Goal: Check status: Check status

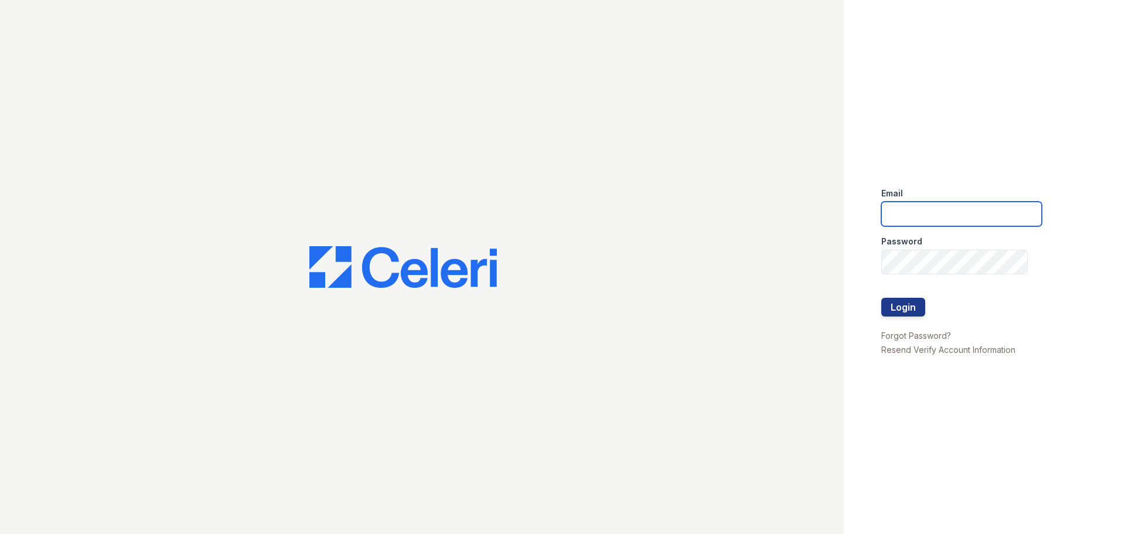
click at [949, 205] on input "email" at bounding box center [961, 214] width 161 height 25
type input "mtimbrook@trinity-pm.com"
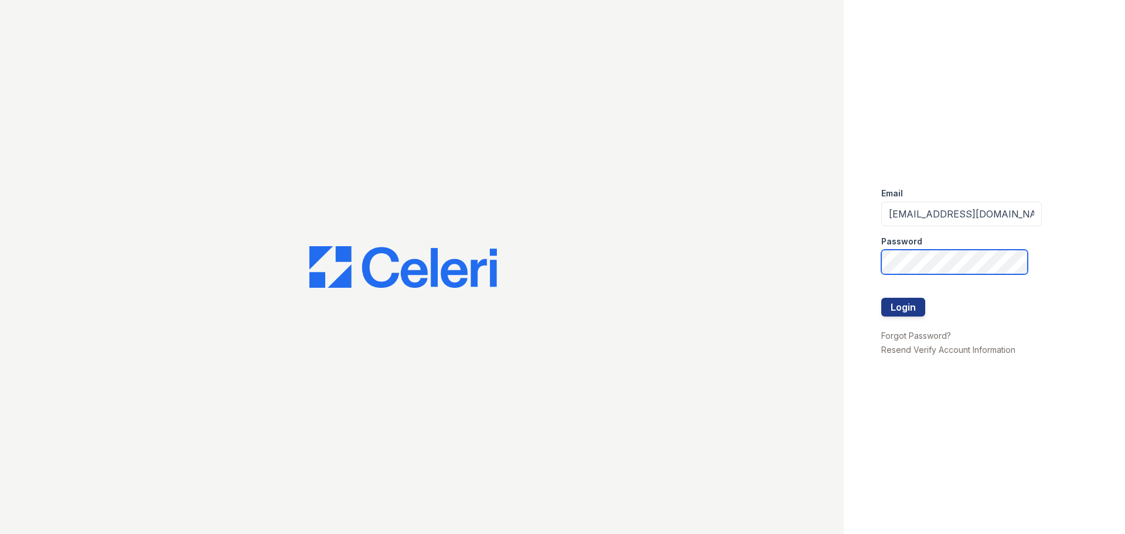
click at [881, 298] on button "Login" at bounding box center [903, 307] width 44 height 19
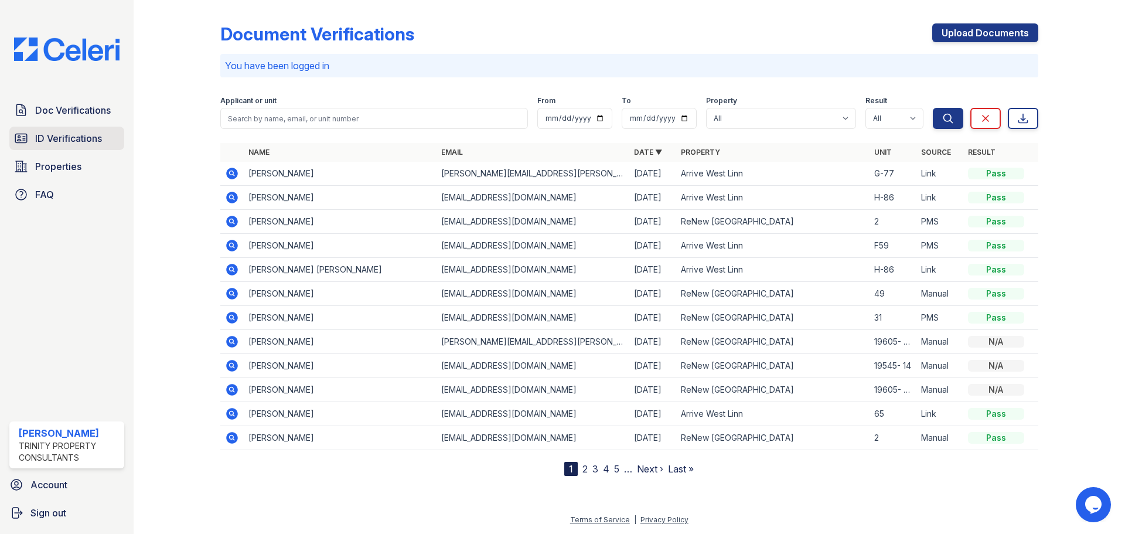
click at [40, 143] on span "ID Verifications" at bounding box center [68, 138] width 67 height 14
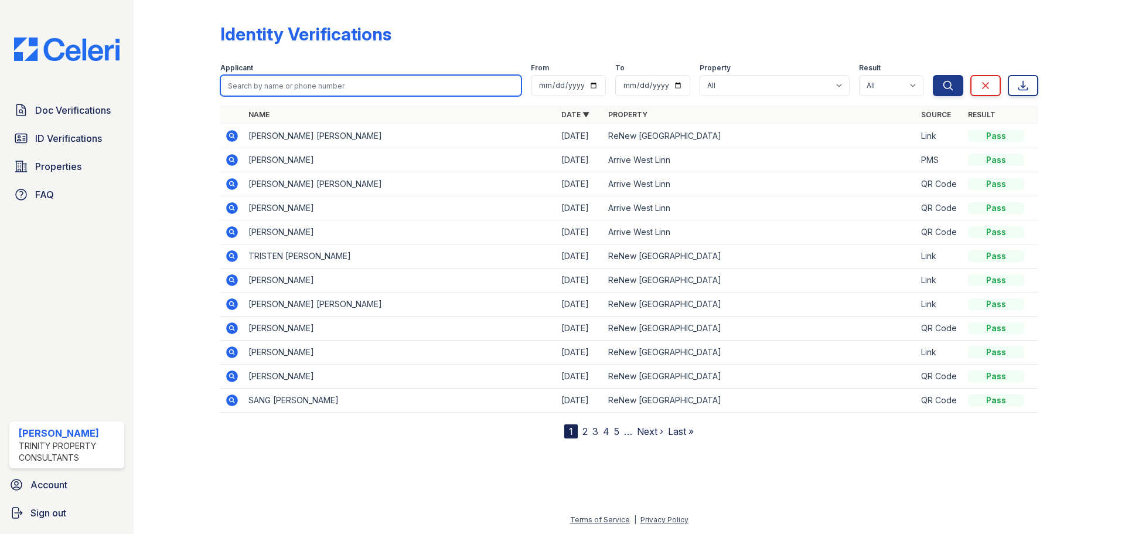
click at [309, 87] on input "search" at bounding box center [370, 85] width 301 height 21
click at [230, 401] on icon at bounding box center [232, 400] width 14 height 14
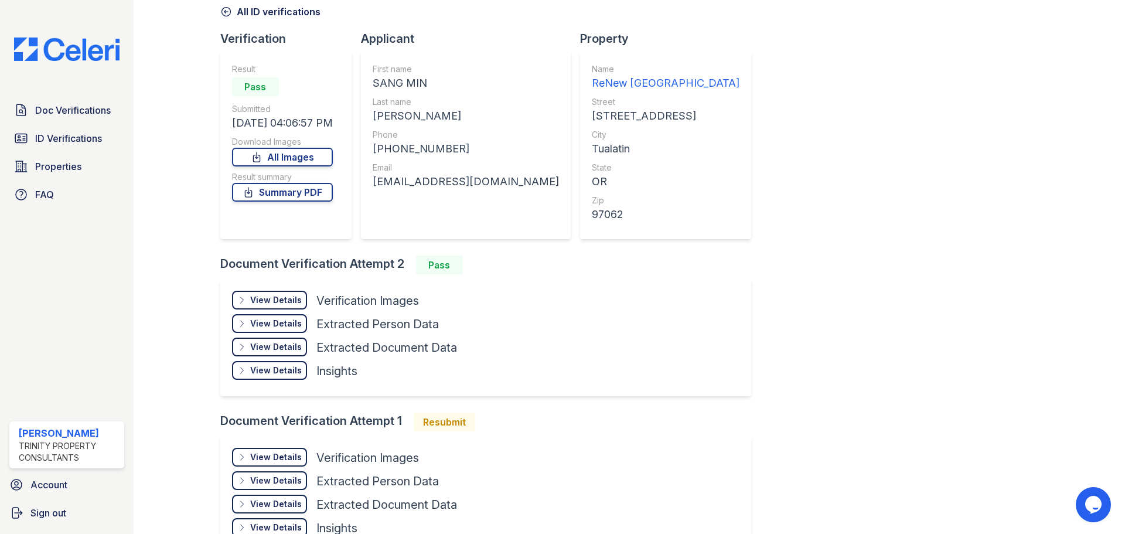
scroll to position [132, 0]
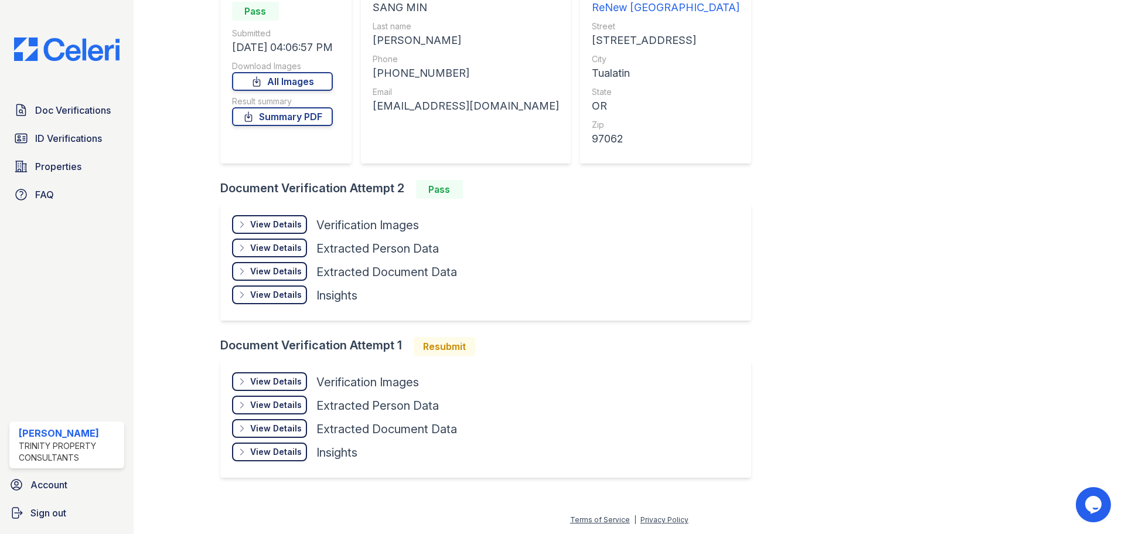
click at [296, 379] on div "View Details" at bounding box center [276, 382] width 52 height 12
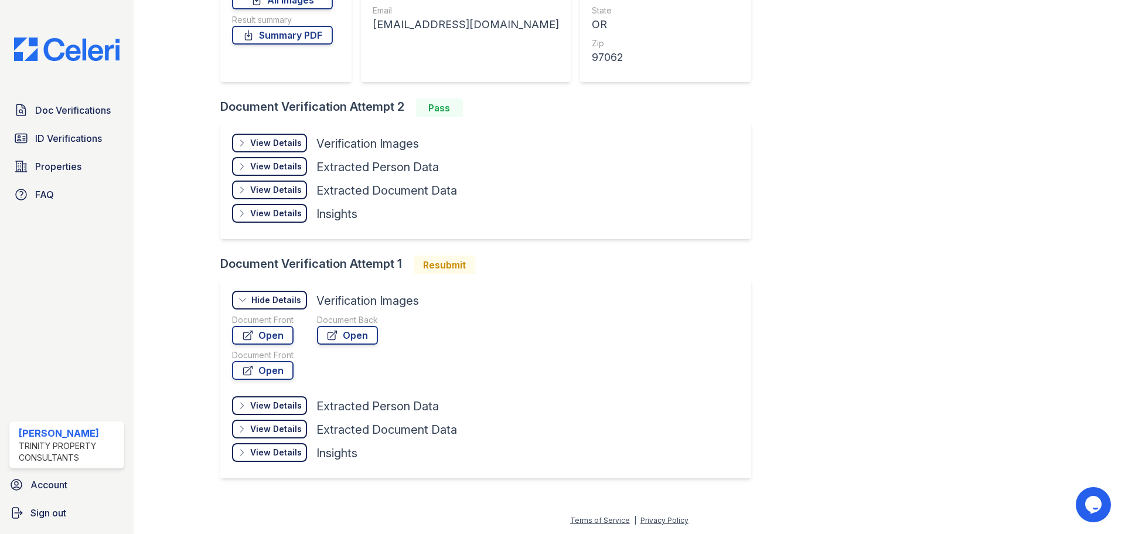
scroll to position [214, 0]
click at [280, 338] on link "Open" at bounding box center [263, 334] width 62 height 19
click at [334, 328] on link "Open" at bounding box center [347, 334] width 61 height 19
click at [281, 136] on div "View Details Details" at bounding box center [269, 142] width 75 height 19
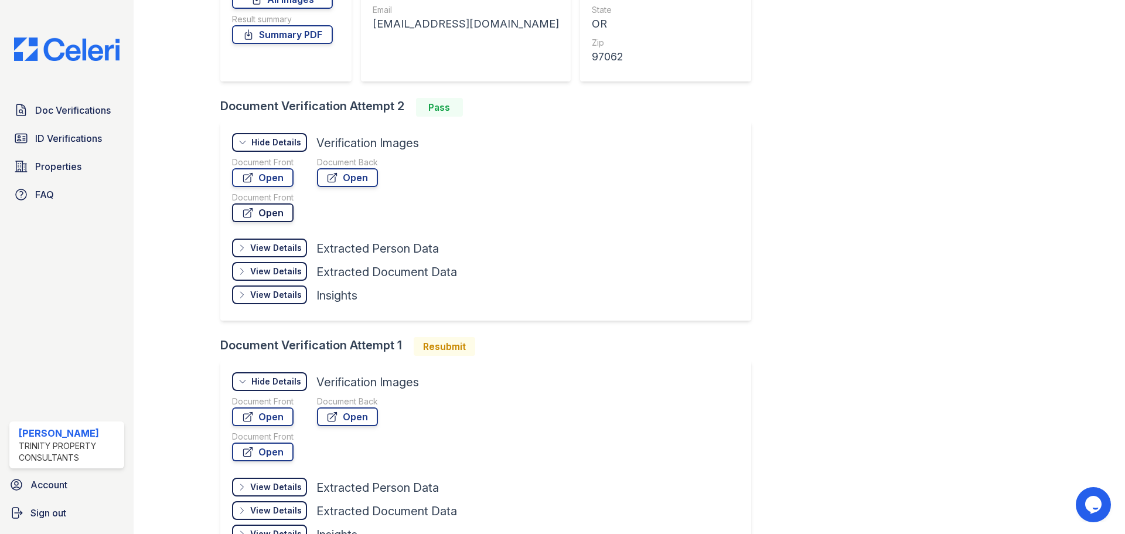
click at [271, 212] on link "Open" at bounding box center [263, 212] width 62 height 19
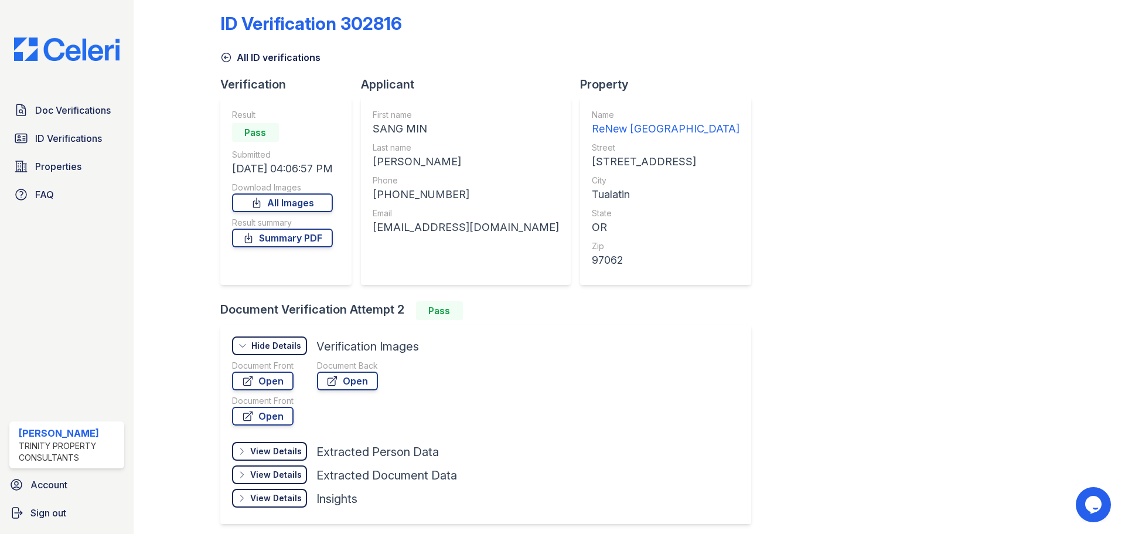
scroll to position [0, 0]
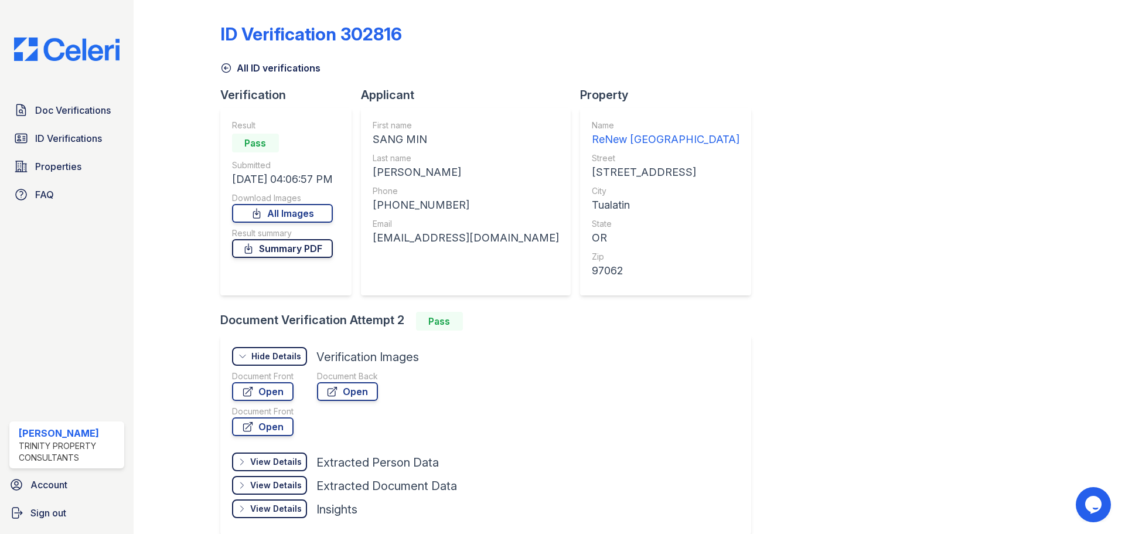
click at [287, 249] on link "Summary PDF" at bounding box center [282, 248] width 101 height 19
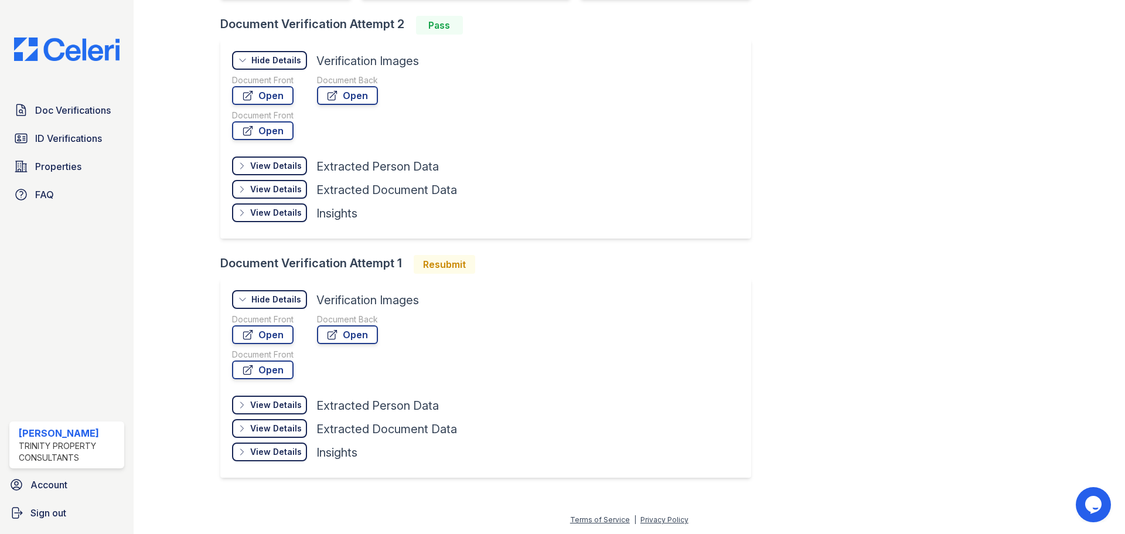
scroll to position [62, 0]
